Goal: Navigation & Orientation: Find specific page/section

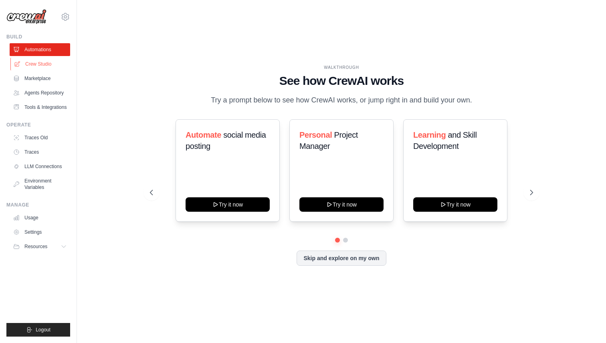
click at [48, 68] on link "Crew Studio" at bounding box center [40, 64] width 60 height 13
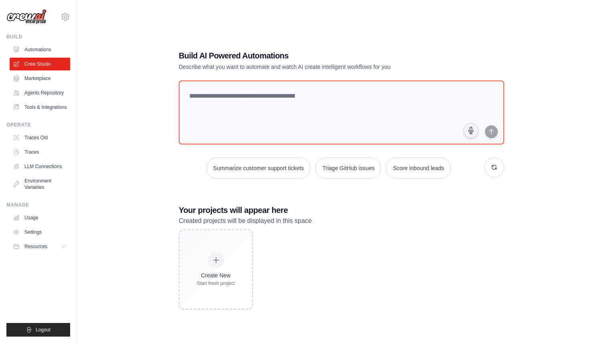
click at [33, 164] on link "LLM Connections" at bounding box center [40, 166] width 60 height 13
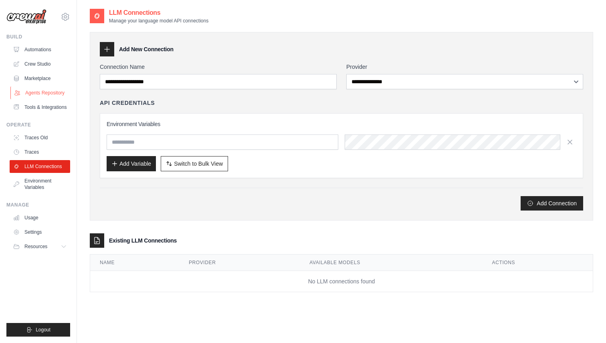
click at [51, 91] on link "Agents Repository" at bounding box center [40, 93] width 60 height 13
